Goal: Task Accomplishment & Management: Manage account settings

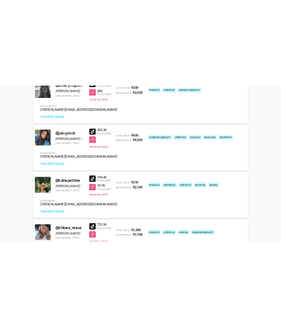
scroll to position [432, 0]
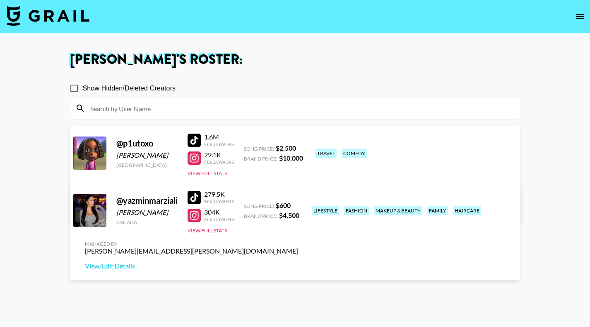
click at [573, 15] on button "open drawer" at bounding box center [580, 16] width 17 height 17
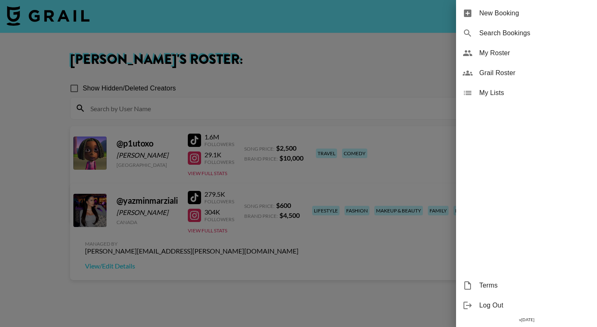
click at [524, 55] on span "My Roster" at bounding box center [534, 53] width 111 height 10
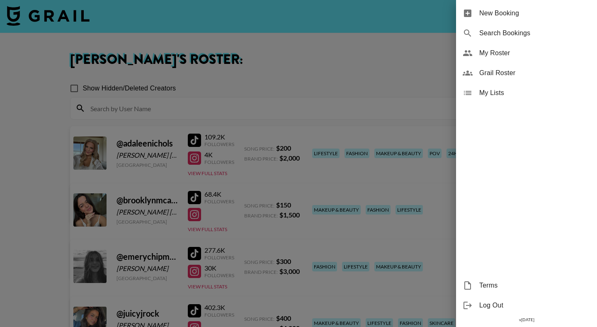
click at [370, 69] on div at bounding box center [298, 163] width 597 height 327
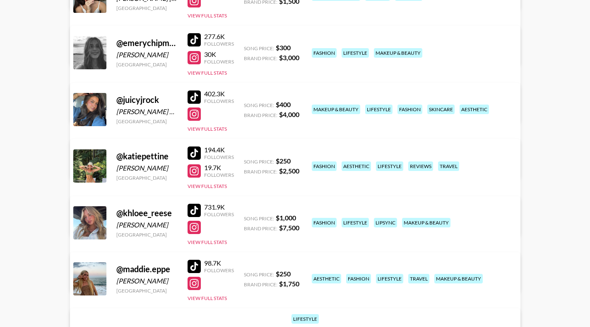
scroll to position [271, 0]
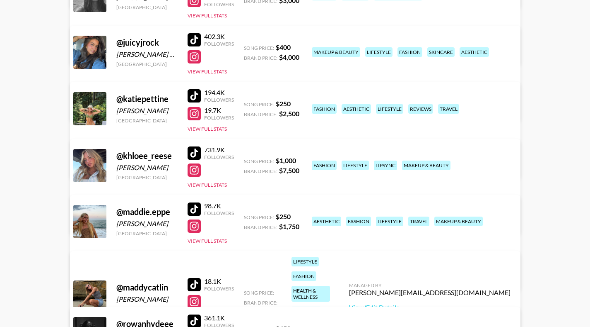
click at [448, 282] on div "Managed By hannah@grail-talent.com View/Edit Details" at bounding box center [430, 296] width 175 height 43
click at [447, 303] on link "View/Edit Details" at bounding box center [430, 307] width 162 height 8
click at [247, 272] on link "View/Edit Details" at bounding box center [166, 276] width 162 height 8
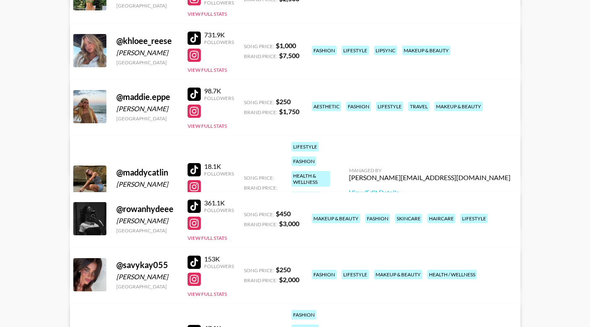
scroll to position [373, 0]
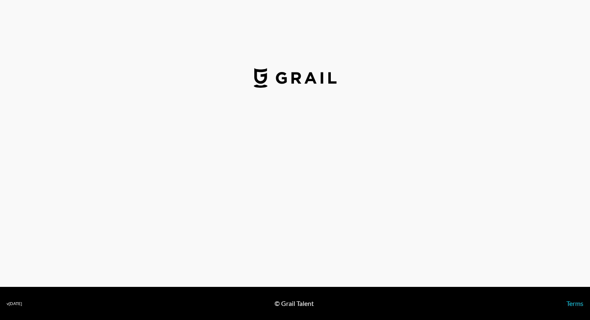
select select "USD"
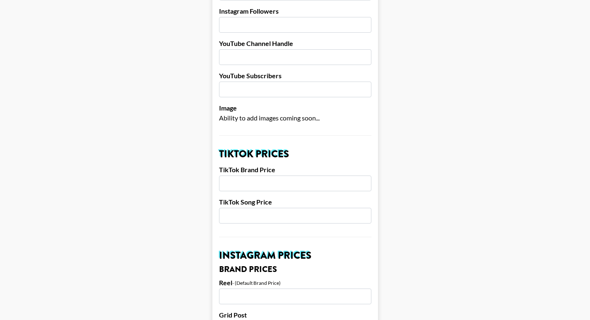
scroll to position [226, 0]
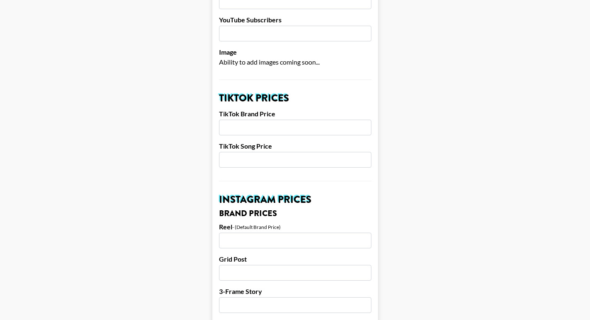
click at [256, 233] on input "number" at bounding box center [295, 241] width 152 height 16
type input "1000"
click at [251, 265] on input "number" at bounding box center [295, 273] width 152 height 16
type input "800"
click at [260, 298] on input "number" at bounding box center [295, 306] width 152 height 16
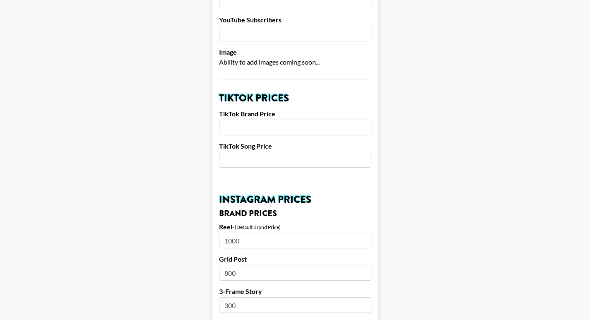
type input "300"
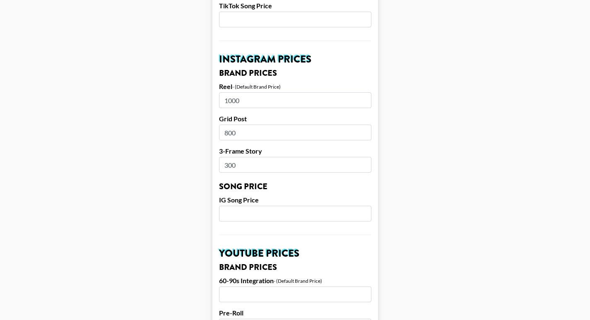
scroll to position [392, 0]
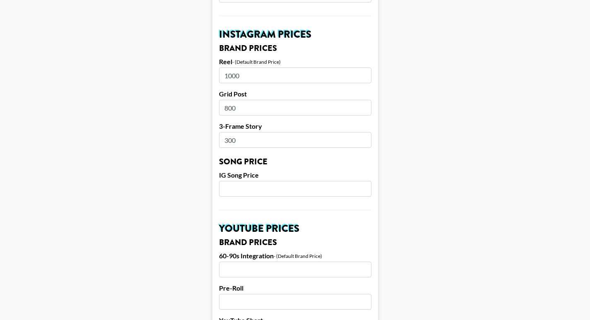
click at [284, 181] on input "number" at bounding box center [295, 189] width 152 height 16
type input "2"
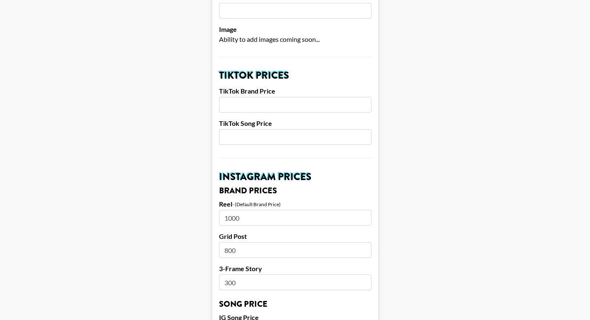
scroll to position [249, 0]
type input "150"
click at [258, 97] on input "number" at bounding box center [295, 105] width 152 height 16
type input "800"
click at [279, 131] on input "number" at bounding box center [295, 138] width 152 height 16
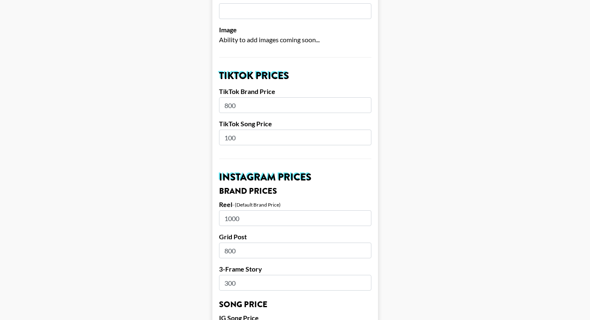
type input "100"
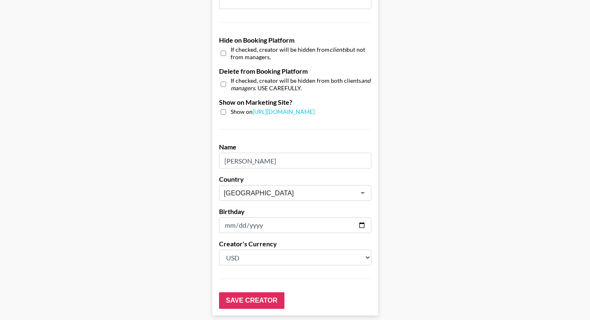
scroll to position [804, 0]
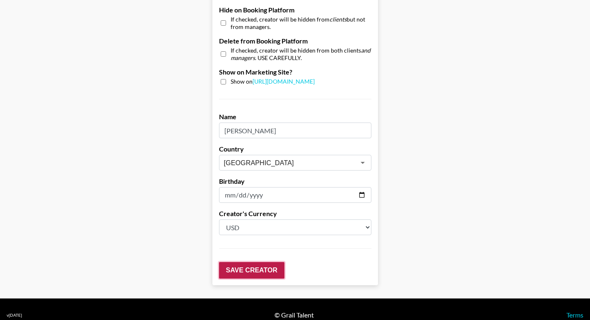
click at [245, 262] on input "Save Creator" at bounding box center [251, 270] width 65 height 17
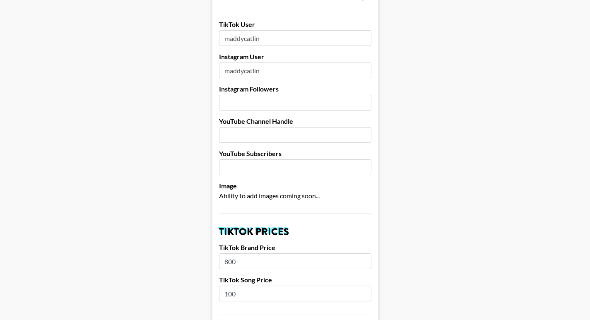
scroll to position [0, 0]
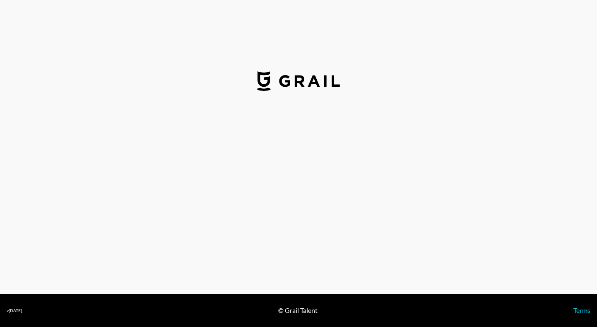
select select "USD"
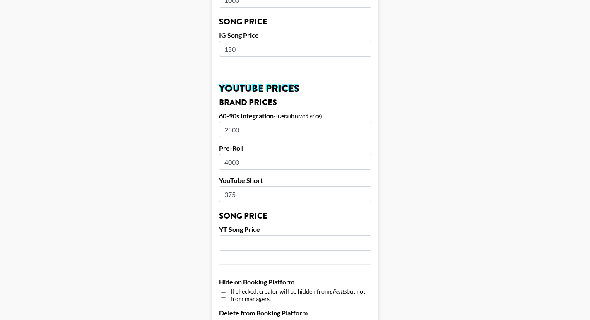
scroll to position [553, 0]
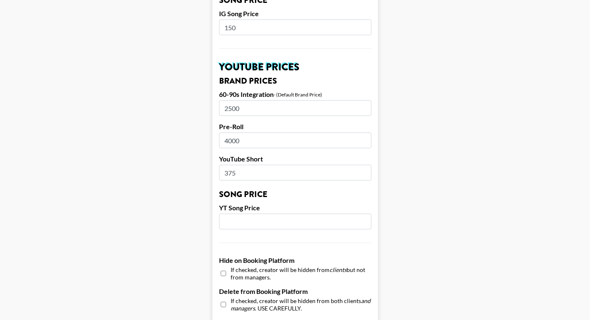
click at [236, 165] on input "375" at bounding box center [295, 173] width 152 height 16
type input "400"
click at [429, 191] on main "Airtable ID: recl2RLFOO16AiZYm Manager(s) [PERSON_NAME][EMAIL_ADDRESS][DOMAIN_N…" at bounding box center [295, 14] width 577 height 1043
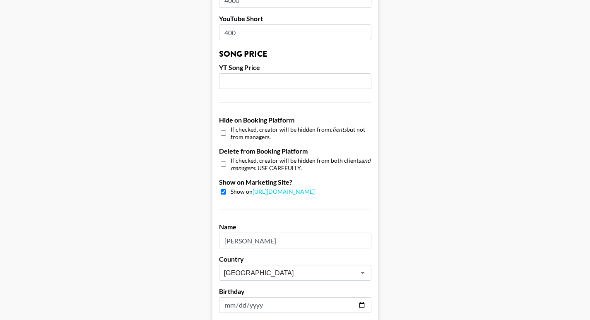
scroll to position [804, 0]
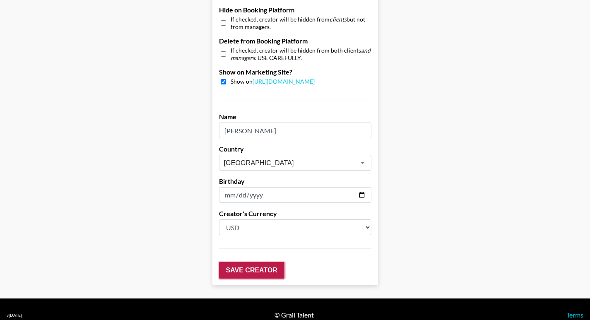
click at [264, 262] on input "Save Creator" at bounding box center [251, 270] width 65 height 17
